Goal: Task Accomplishment & Management: Complete application form

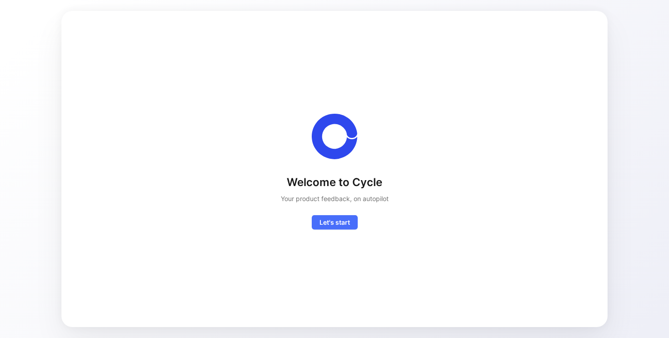
click at [341, 233] on div "Welcome to Cycle Your product feedback, on autopilot Let's start" at bounding box center [334, 168] width 517 height 287
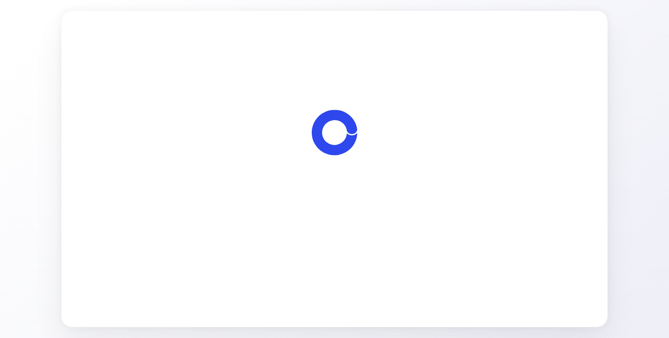
click at [340, 222] on span "Let's start" at bounding box center [335, 221] width 31 height 11
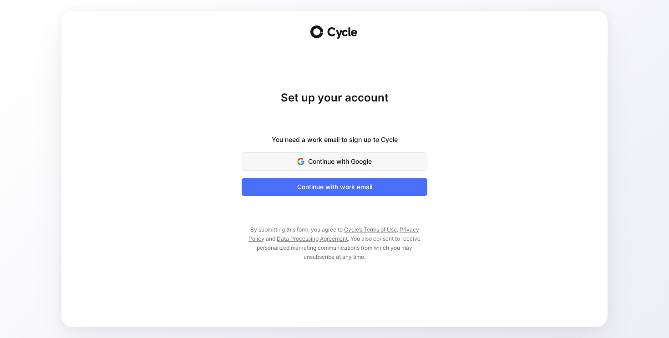
click at [341, 160] on span "Continue with Google" at bounding box center [334, 161] width 163 height 11
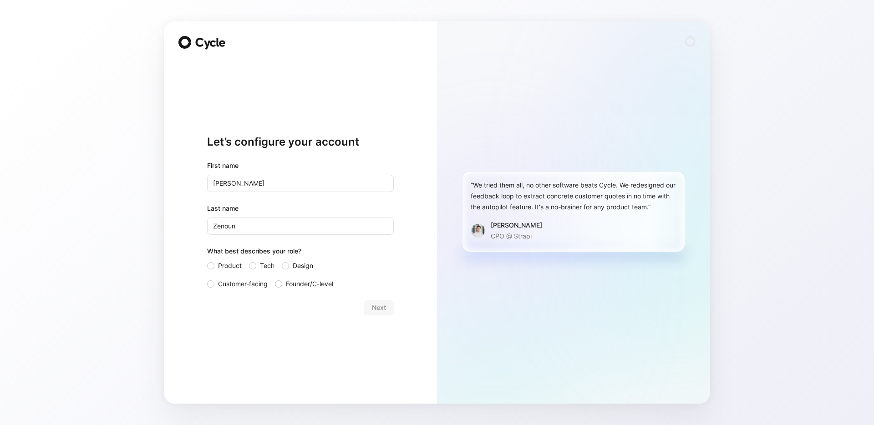
click at [239, 291] on form "First name Jérémy Last name Zenoun What best describes your role? Product Tech …" at bounding box center [300, 237] width 187 height 155
click at [238, 285] on span "Customer-facing" at bounding box center [243, 284] width 50 height 11
click at [207, 279] on input "Customer-facing" at bounding box center [207, 279] width 0 height 0
click at [388, 305] on button "Next" at bounding box center [379, 308] width 30 height 15
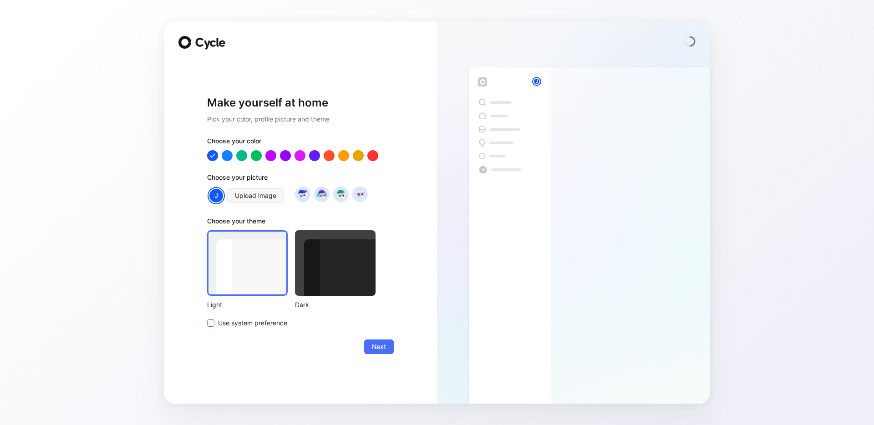
click at [246, 321] on span "Use system preference" at bounding box center [252, 323] width 69 height 11
click at [207, 318] on input "Use system preference" at bounding box center [207, 318] width 0 height 0
click at [379, 348] on span "Next" at bounding box center [379, 346] width 14 height 11
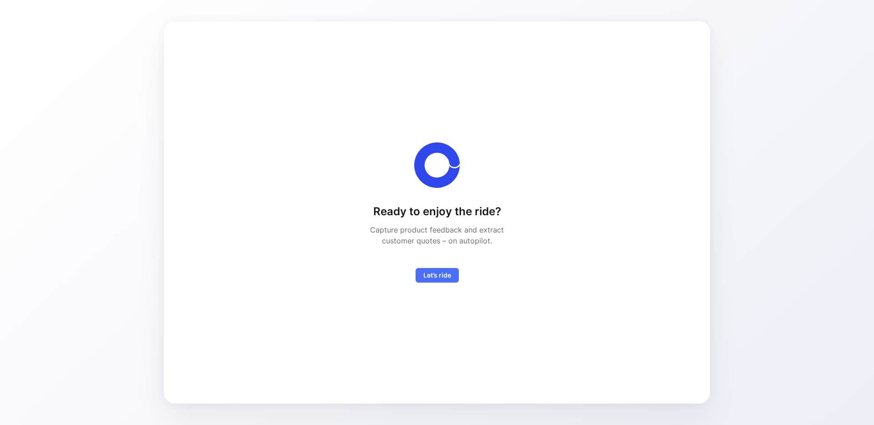
click at [453, 284] on div "Ready to enjoy the ride? Capture product feedback and extract customer quotes –…" at bounding box center [436, 212] width 517 height 353
click at [445, 277] on span "Let’s ride" at bounding box center [437, 275] width 28 height 11
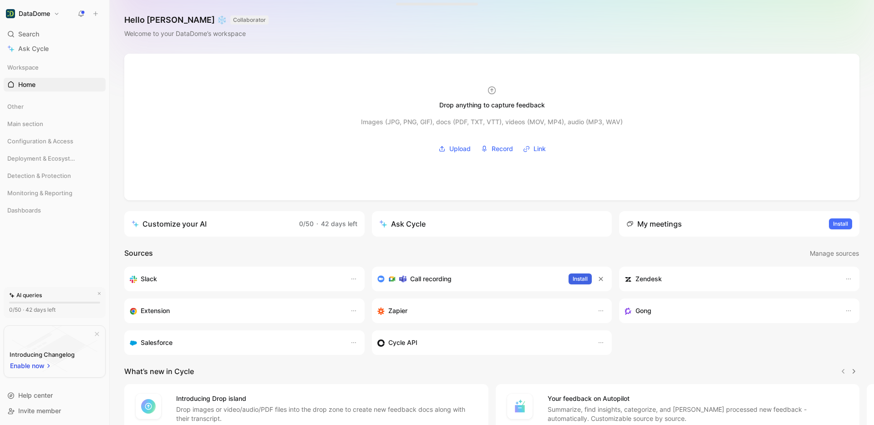
click at [579, 282] on span "Install" at bounding box center [580, 279] width 15 height 9
click at [574, 278] on span "Install" at bounding box center [580, 279] width 15 height 9
